Goal: Navigation & Orientation: Find specific page/section

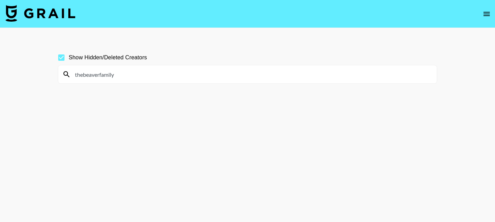
click at [127, 70] on input "thebeaverfamily" at bounding box center [252, 74] width 362 height 11
click at [84, 74] on input "bandg" at bounding box center [252, 74] width 362 height 11
paste input "[PERSON_NAME]"
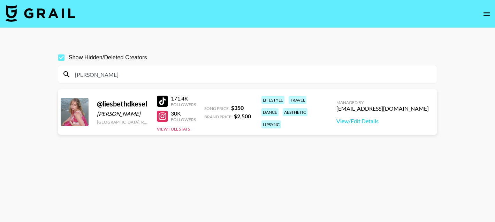
click at [164, 101] on div at bounding box center [162, 101] width 11 height 11
click at [93, 71] on input "[PERSON_NAME]" at bounding box center [252, 74] width 362 height 11
paste input "Psyche"
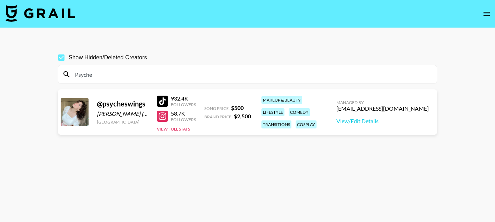
click at [166, 101] on div at bounding box center [162, 101] width 11 height 11
click at [94, 71] on input "Psyche" at bounding box center [252, 74] width 362 height 11
paste input "[EMAIL_ADDRESS][DOMAIN_NAME]"
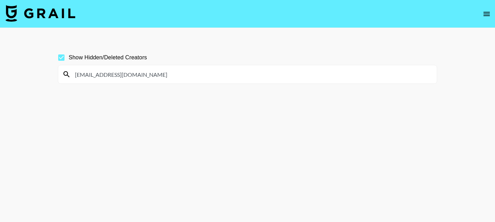
drag, startPoint x: 164, startPoint y: 73, endPoint x: 110, endPoint y: 73, distance: 54.1
click at [110, 73] on input "[EMAIL_ADDRESS][DOMAIN_NAME]" at bounding box center [252, 74] width 362 height 11
type input "mannypardo"
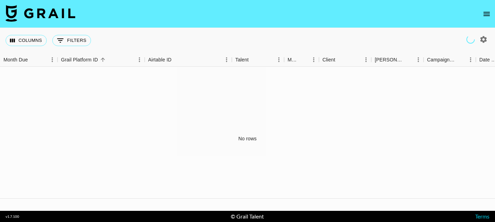
click at [486, 12] on icon "open drawer" at bounding box center [487, 14] width 8 height 8
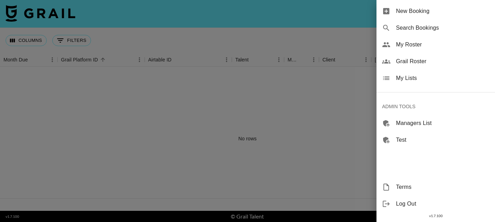
click at [446, 28] on span "Search Bookings" at bounding box center [442, 28] width 93 height 8
select select "id"
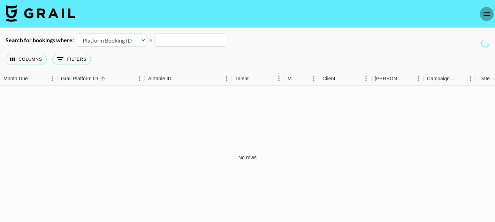
click at [485, 14] on icon "open drawer" at bounding box center [487, 14] width 6 height 4
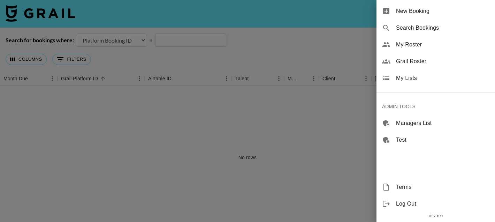
click at [446, 48] on span "My Roster" at bounding box center [442, 44] width 93 height 8
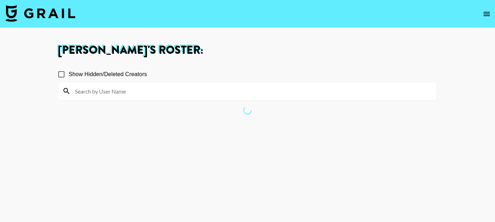
click at [489, 12] on icon "open drawer" at bounding box center [487, 14] width 6 height 4
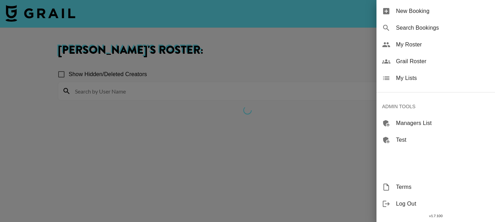
click at [435, 64] on span "Grail Roster" at bounding box center [442, 61] width 93 height 8
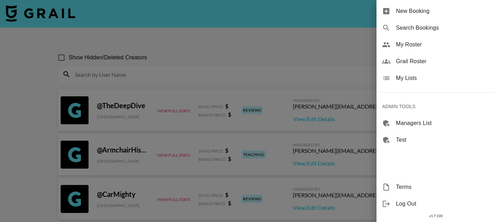
click at [147, 74] on div at bounding box center [247, 111] width 495 height 222
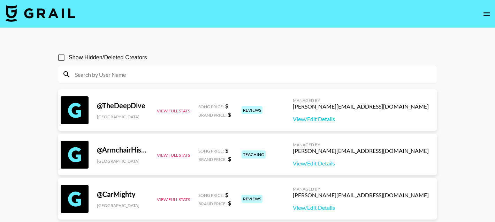
click at [146, 74] on input at bounding box center [252, 74] width 362 height 11
paste input "ashleycostic"
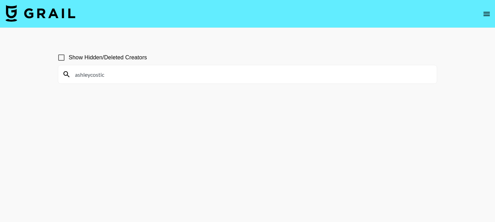
click at [96, 71] on input "ashleycostic" at bounding box center [252, 74] width 362 height 11
paste input "Jackstarr"
type input "Jackstarr"
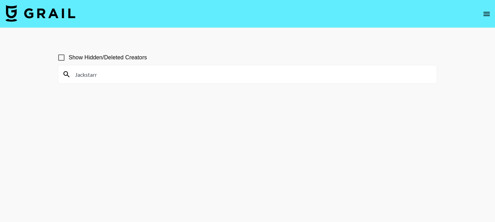
click at [64, 55] on input "Show Hidden/Deleted Creators" at bounding box center [61, 57] width 15 height 15
checkbox input "true"
click at [107, 75] on input "Jackstarr" at bounding box center [252, 74] width 362 height 11
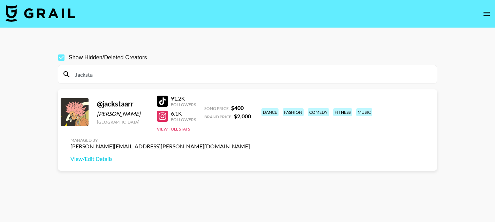
click at [162, 96] on div at bounding box center [162, 101] width 11 height 11
click at [91, 73] on input "Jacksta" at bounding box center [252, 74] width 362 height 11
paste input "gabyalceg"
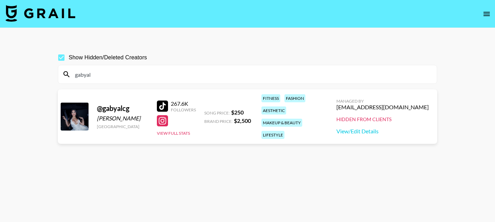
click at [101, 70] on input "gabyal" at bounding box center [252, 74] width 362 height 11
paste input "Emily Nelson"
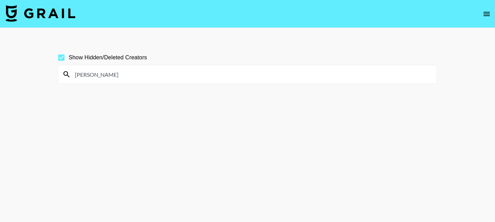
click at [101, 70] on input "Emily Nelson" at bounding box center [252, 74] width 362 height 11
click at [90, 75] on input "Emily Nelson" at bounding box center [252, 74] width 362 height 11
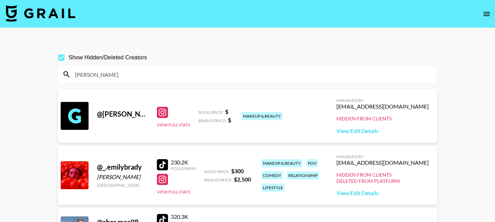
click at [89, 76] on input "Emily" at bounding box center [252, 74] width 362 height 11
paste input "ahlem"
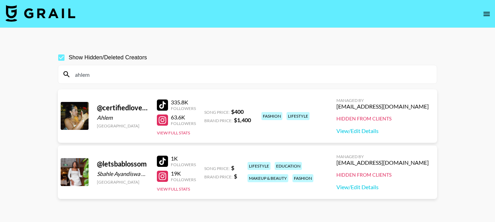
click at [80, 74] on input "ahlem" at bounding box center [252, 74] width 362 height 11
paste input "makepeace"
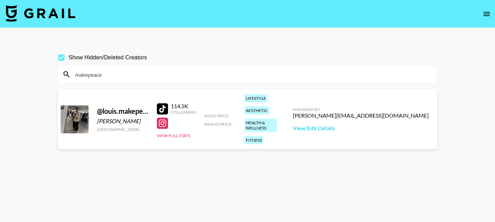
click at [160, 103] on div at bounding box center [162, 108] width 11 height 11
click at [83, 77] on input "makepeace" at bounding box center [252, 74] width 362 height 11
paste input "grwmbysaraa@grail-talent.com"
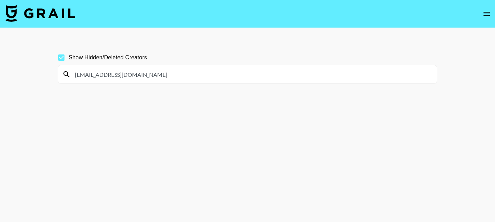
drag, startPoint x: 163, startPoint y: 74, endPoint x: 108, endPoint y: 75, distance: 54.8
click at [108, 75] on input "grwmbysaraa@grail-talent.com" at bounding box center [252, 74] width 362 height 11
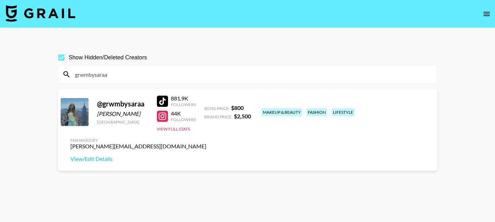
click at [159, 102] on div at bounding box center [162, 101] width 11 height 11
click at [160, 102] on div at bounding box center [162, 101] width 11 height 11
click at [93, 75] on input "grwmbysaraa" at bounding box center [252, 74] width 362 height 11
paste input "jaydanberry@grail-talent.com"
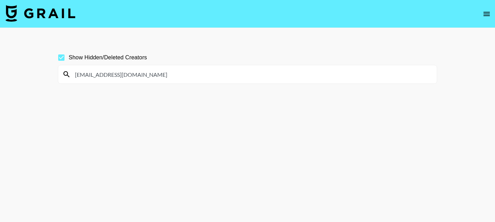
drag, startPoint x: 160, startPoint y: 73, endPoint x: 102, endPoint y: 73, distance: 57.5
click at [102, 73] on input "jaydanberry@grail-talent.com" at bounding box center [252, 74] width 362 height 11
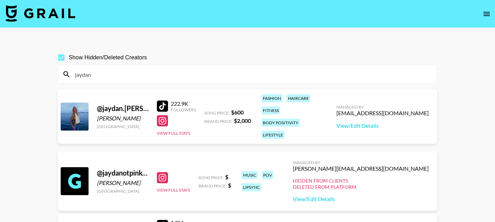
click at [167, 100] on div at bounding box center [162, 105] width 11 height 11
click at [93, 74] on input "jaydan" at bounding box center [252, 74] width 362 height 11
paste input "Jessrm"
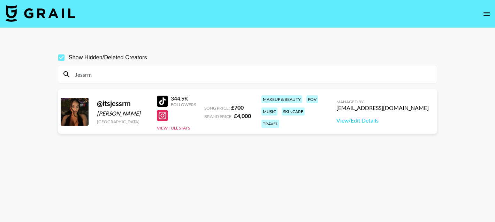
click at [159, 101] on div at bounding box center [162, 101] width 11 height 11
click at [83, 70] on input "Jessrm" at bounding box center [252, 74] width 362 height 11
paste input "Luanna"
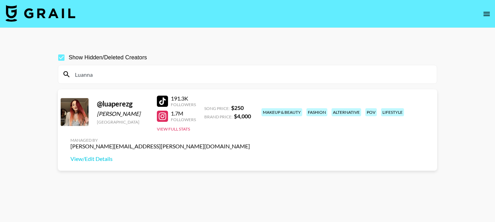
click at [161, 104] on div at bounding box center [162, 101] width 11 height 11
click at [93, 75] on input "Luanna" at bounding box center [252, 74] width 362 height 11
paste input "brookegentilee"
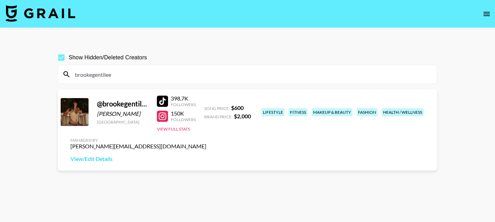
click at [157, 101] on div at bounding box center [162, 101] width 11 height 11
click at [89, 70] on input "brookegentilee" at bounding box center [252, 74] width 362 height 11
paste input "Chinalu"
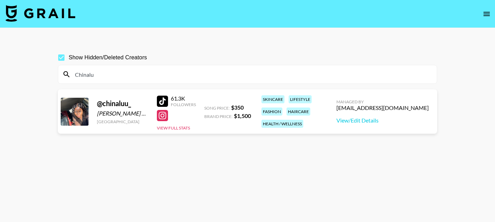
click at [160, 100] on div at bounding box center [162, 101] width 11 height 11
click at [77, 76] on input "Chinalu" at bounding box center [252, 74] width 362 height 11
paste input "humzadeys"
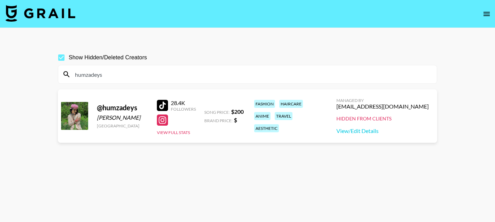
click at [107, 80] on input "humzadeys" at bounding box center [252, 74] width 362 height 11
paste input "jeffandsophia@grail-talent.com"
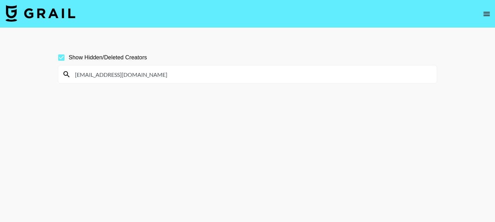
drag, startPoint x: 159, startPoint y: 71, endPoint x: 107, endPoint y: 71, distance: 52.0
click at [107, 71] on input "jeffandsophia@grail-talent.com" at bounding box center [252, 74] width 362 height 11
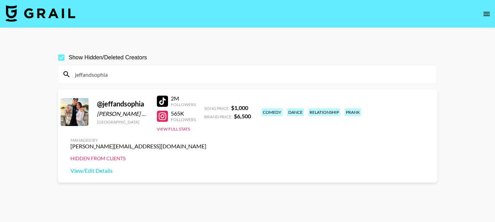
click at [79, 69] on input "jeffandsophia" at bounding box center [252, 74] width 362 height 11
paste input "oshiiwuhhh"
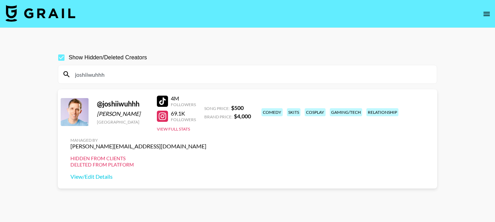
click at [113, 69] on input "joshiiwuhhh" at bounding box center [252, 74] width 362 height 11
paste input "unandtheve"
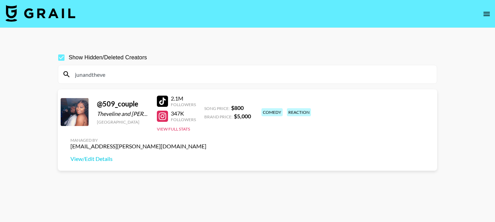
click at [98, 79] on input "junandtheve" at bounding box center [252, 74] width 362 height 11
paste input "kailahrhian"
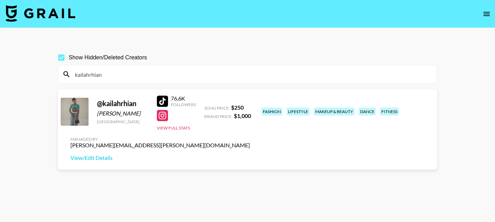
click at [163, 100] on div at bounding box center [162, 101] width 11 height 11
click at [103, 71] on input "kailahrhian" at bounding box center [252, 74] width 362 height 11
paste input "qtiewhitney"
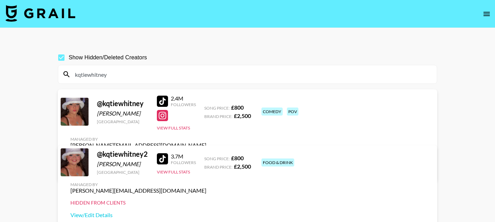
click at [91, 71] on input "kqtiewhitney" at bounding box center [252, 74] width 362 height 11
paste input "cariah"
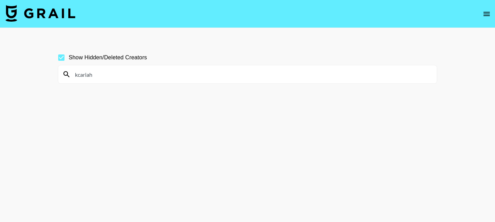
click at [90, 76] on input "kcariah" at bounding box center [252, 74] width 362 height 11
paste input "lars"
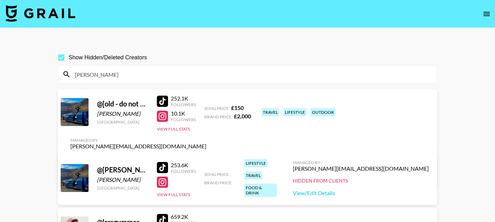
click at [93, 71] on input "lars" at bounding box center [252, 74] width 362 height 11
paste input "Latanya"
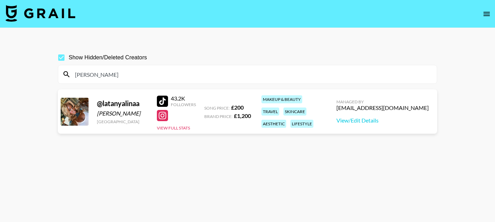
click at [159, 97] on div at bounding box center [162, 101] width 11 height 11
click at [88, 70] on input "Latanya" at bounding box center [252, 74] width 362 height 11
paste input "linasciortino"
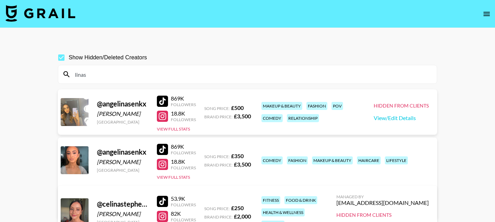
scroll to position [65, 0]
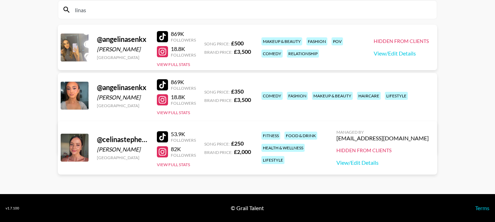
click at [82, 9] on input "linas" at bounding box center [252, 9] width 362 height 11
paste input "umapai"
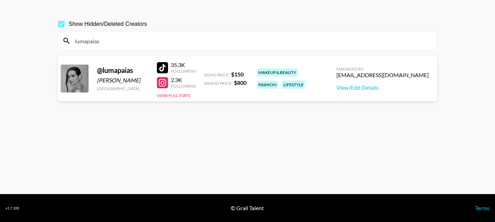
scroll to position [33, 0]
click at [163, 70] on div at bounding box center [162, 67] width 11 height 11
click at [85, 38] on input "lumapaias" at bounding box center [252, 40] width 362 height 11
paste input "Makayla"
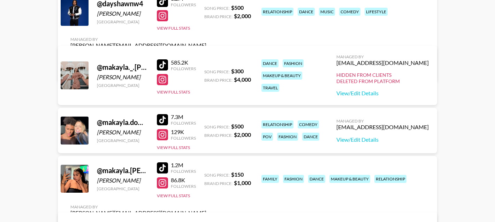
scroll to position [0, 0]
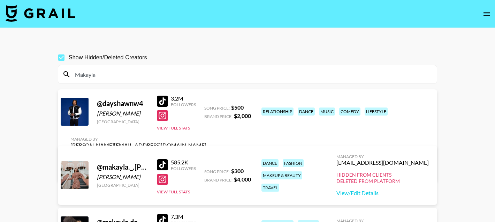
click at [75, 78] on input "Makayla" at bounding box center [252, 74] width 362 height 11
click at [75, 79] on input "Makayla" at bounding box center [252, 74] width 362 height 11
paste input "noelleandmason"
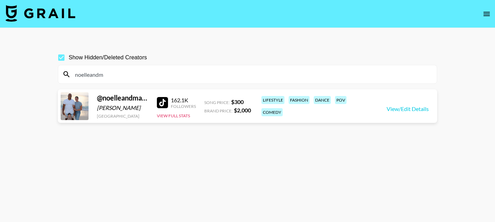
click at [94, 77] on input "noelleandm" at bounding box center [252, 74] width 362 height 11
paste input "meghabajaj"
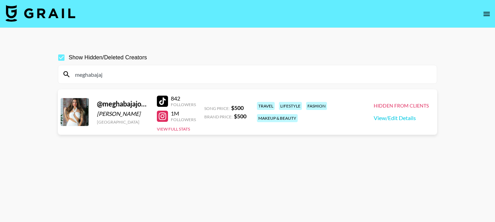
click at [116, 73] on input "meghabajaj" at bounding box center [252, 74] width 362 height 11
paste input "onaandbernie"
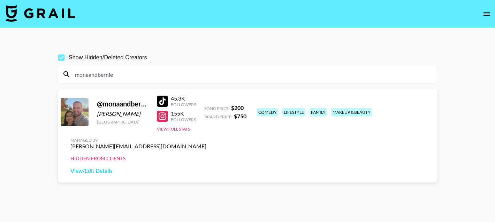
click at [85, 76] on input "monaandbernie" at bounding box center [252, 74] width 362 height 11
paste input "Ngozi"
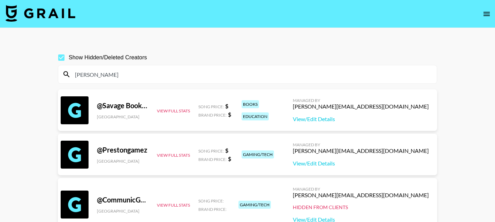
click at [90, 71] on input "Ng" at bounding box center [252, 74] width 362 height 11
paste input "mrnicknovak"
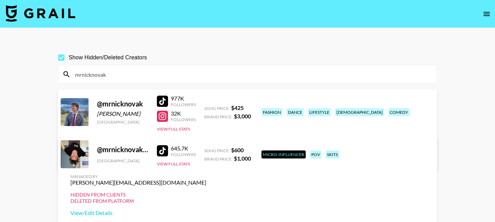
click at [167, 99] on div at bounding box center [162, 101] width 11 height 11
click at [96, 76] on input "mrnicknovak" at bounding box center [252, 74] width 362 height 11
paste input "nouraabdi_"
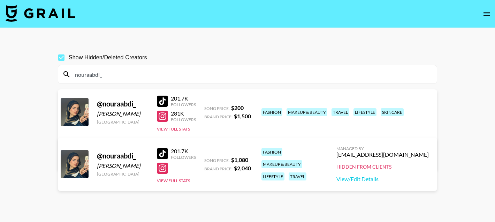
click at [167, 99] on div at bounding box center [162, 101] width 11 height 11
click at [85, 73] on input "nouraabdi_" at bounding box center [252, 74] width 362 height 11
paste input "oreoluwa"
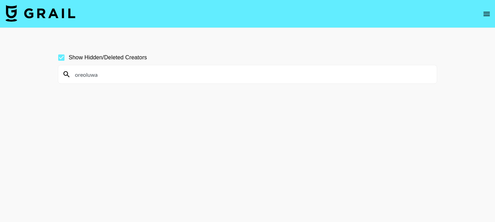
click at [86, 71] on input "oreoluwa" at bounding box center [252, 74] width 362 height 11
paste input "Peyton"
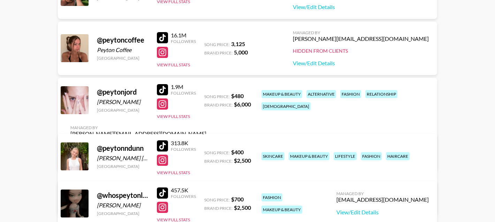
scroll to position [222, 0]
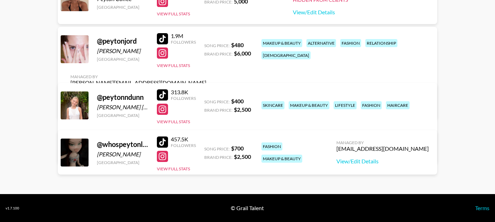
click at [160, 143] on div at bounding box center [162, 141] width 11 height 11
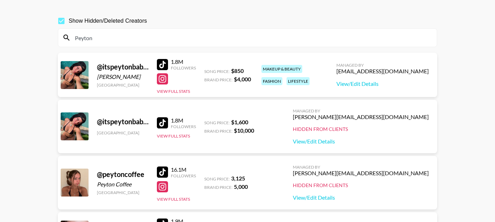
scroll to position [0, 0]
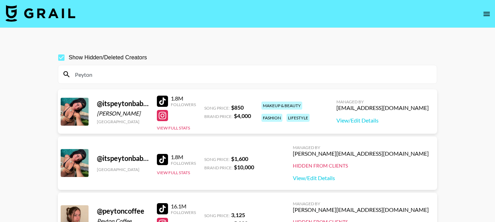
click at [84, 76] on input "Peyton" at bounding box center [252, 74] width 362 height 11
paste input "rincess"
type input "Princess"
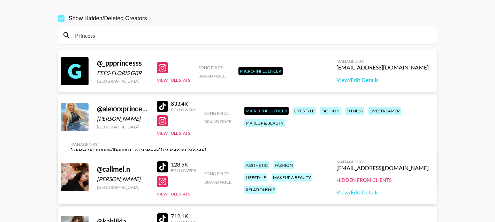
scroll to position [434, 0]
